Goal: Navigation & Orientation: Find specific page/section

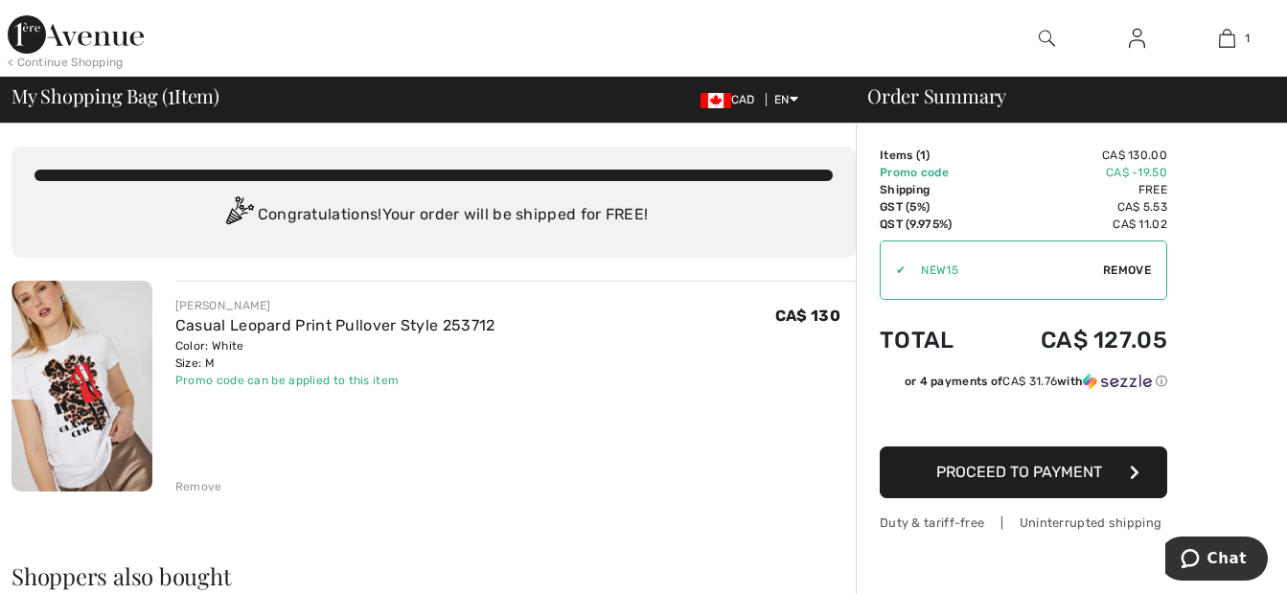
click at [60, 402] on img at bounding box center [81, 386] width 141 height 211
click at [241, 444] on div "FRANK LYMAN Casual Leopard Print Pullover Style 253712 Color: White Size: M Fin…" at bounding box center [515, 388] width 680 height 215
click at [98, 406] on img at bounding box center [81, 386] width 141 height 211
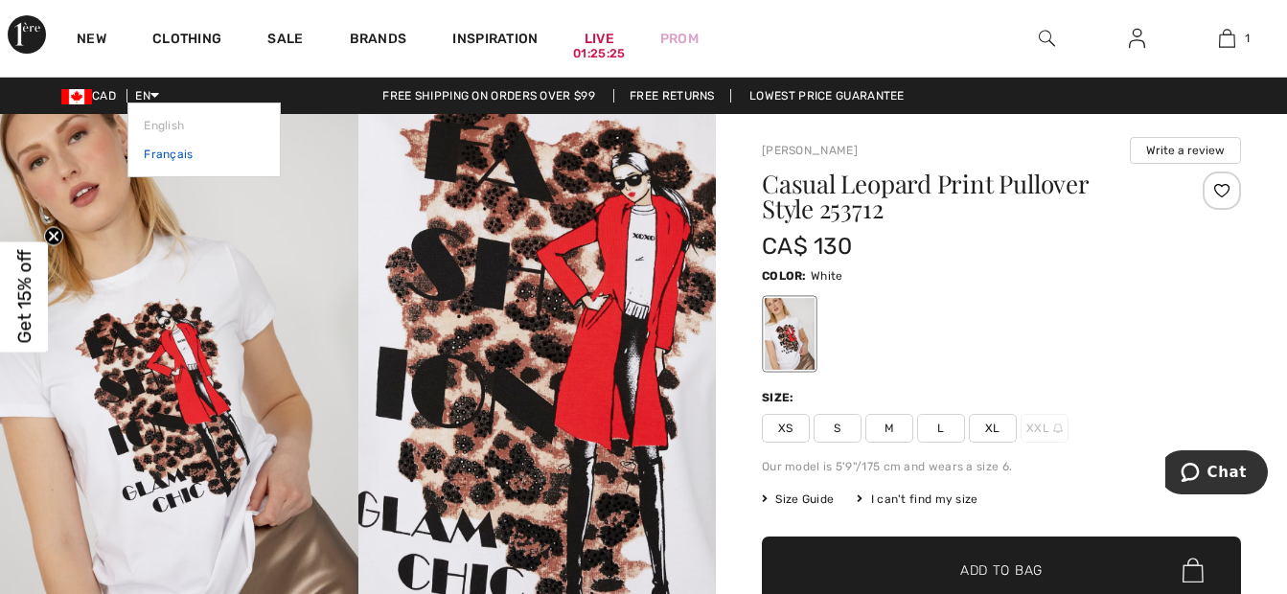
click at [158, 154] on link "Français" at bounding box center [204, 154] width 121 height 29
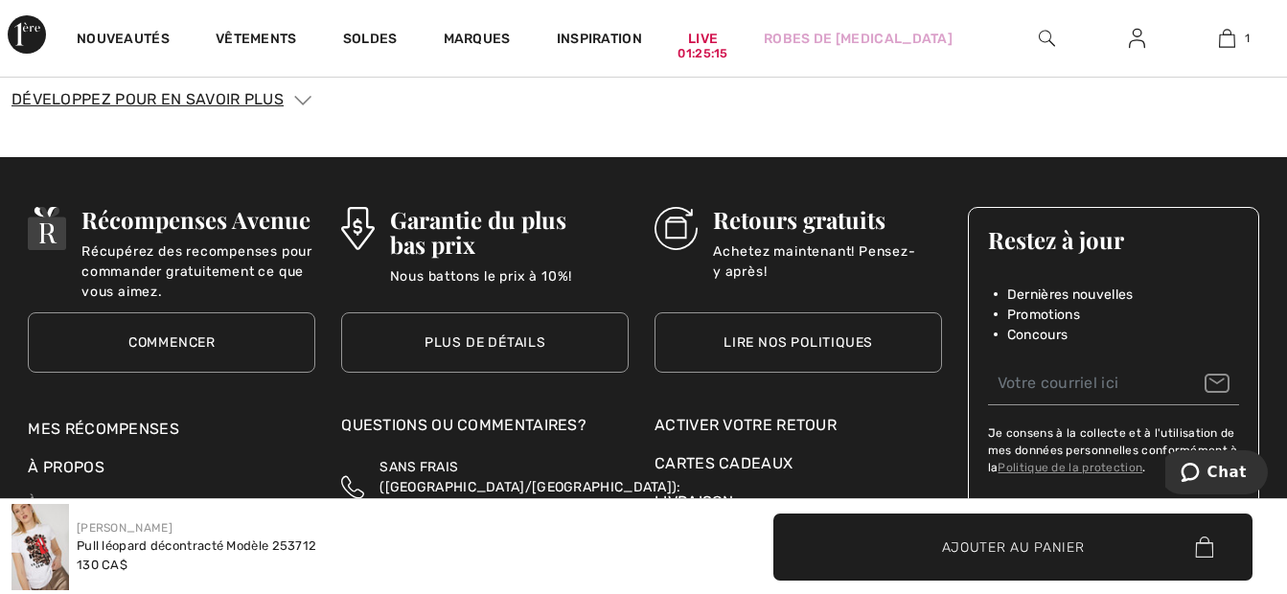
scroll to position [3354, 0]
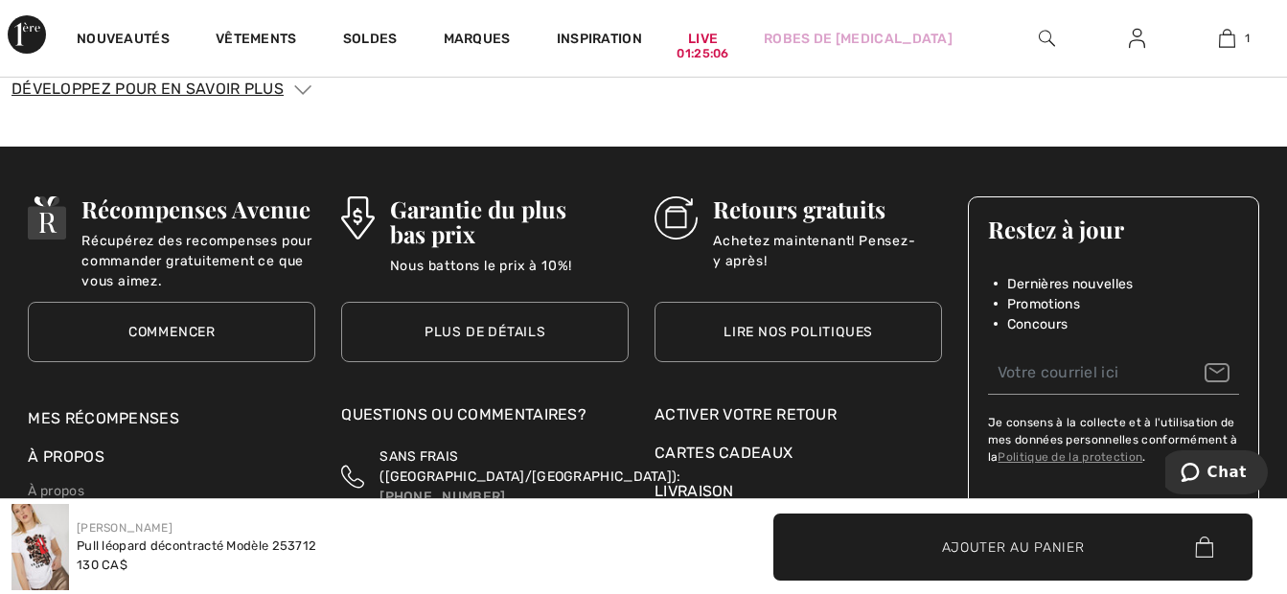
click at [833, 333] on link "Lire nos politiques" at bounding box center [797, 332] width 287 height 60
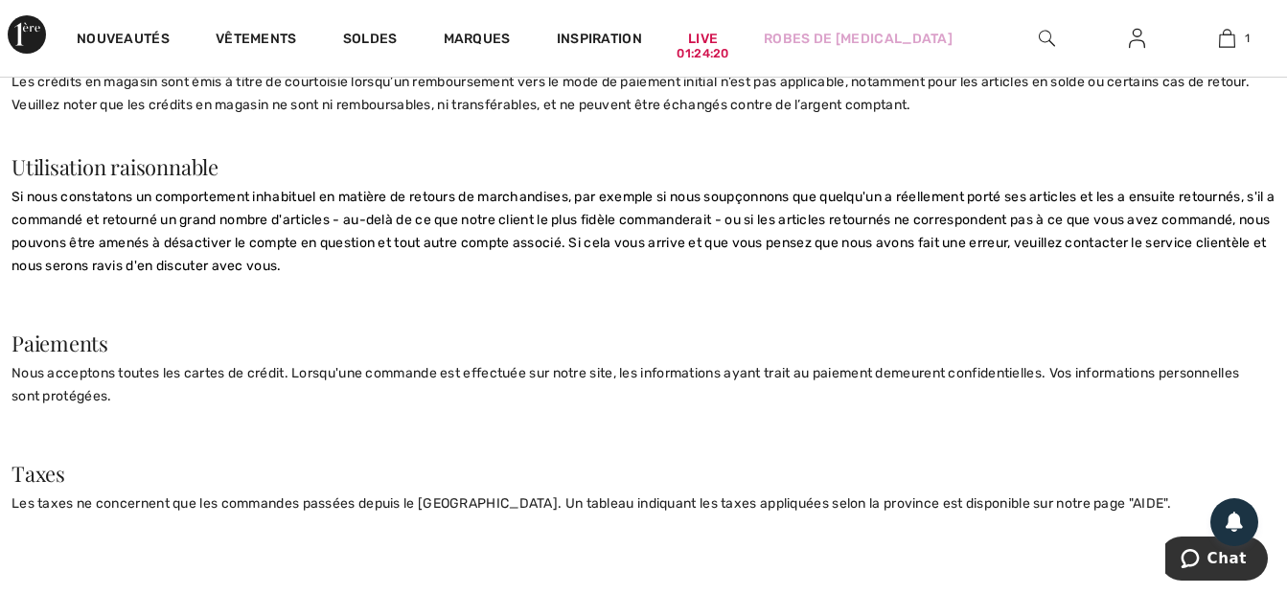
scroll to position [1281, 0]
